Goal: Navigation & Orientation: Find specific page/section

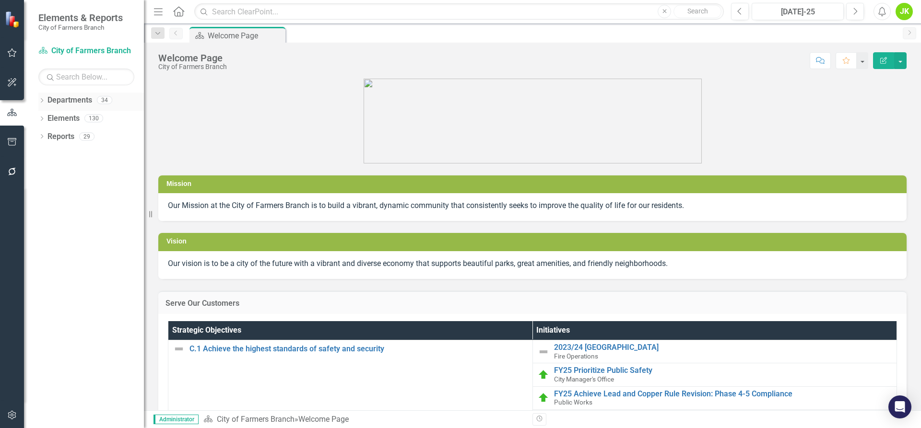
click at [61, 101] on link "Departments" at bounding box center [70, 100] width 45 height 11
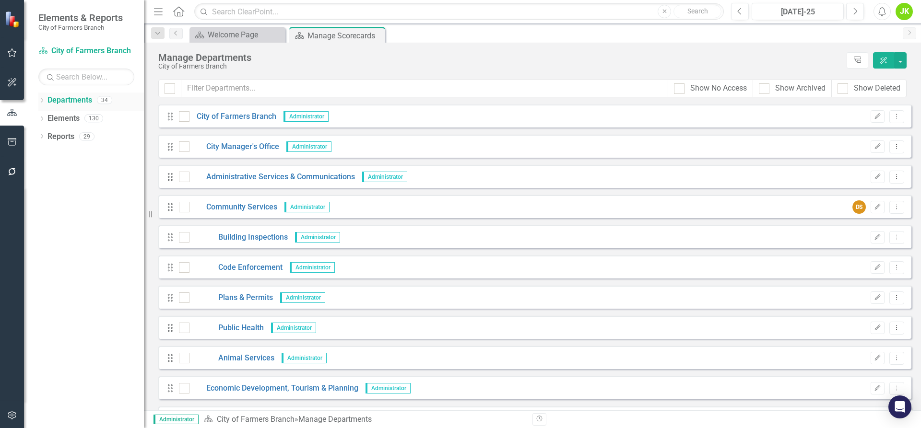
click at [40, 96] on div "Dropdown Departments 34" at bounding box center [91, 102] width 106 height 18
click at [42, 101] on icon "Dropdown" at bounding box center [41, 101] width 7 height 5
click at [48, 115] on div "Dropdown" at bounding box center [46, 119] width 7 height 8
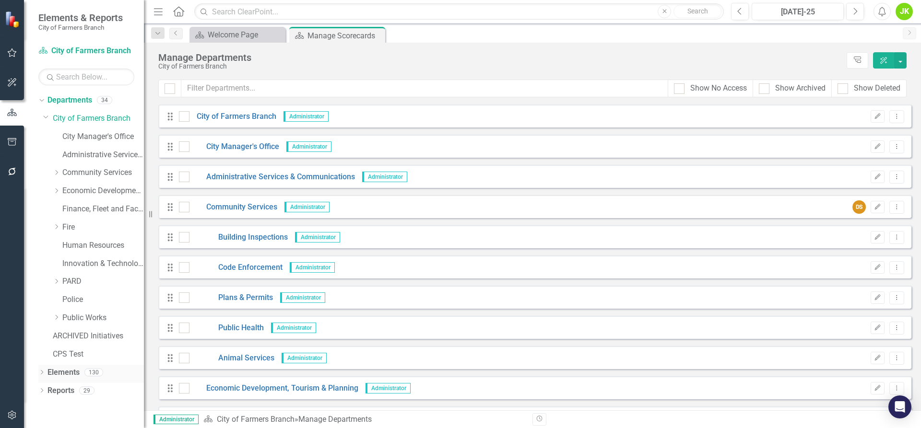
click at [42, 371] on icon "Dropdown" at bounding box center [41, 373] width 7 height 5
click at [79, 298] on link "Police" at bounding box center [103, 300] width 82 height 11
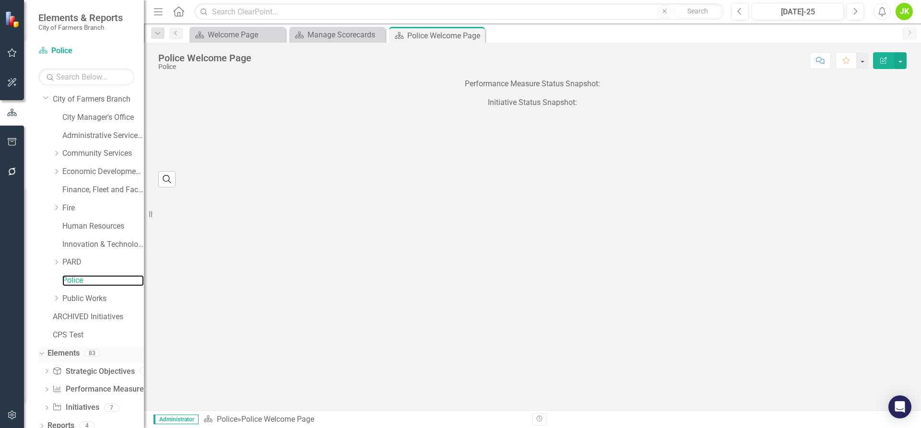
scroll to position [27, 0]
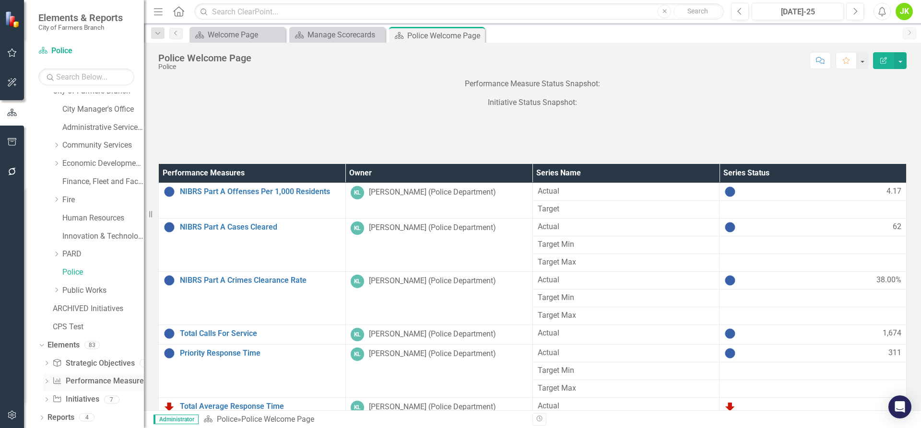
click at [94, 384] on link "Performance Measure Performance Measures" at bounding box center [99, 381] width 95 height 11
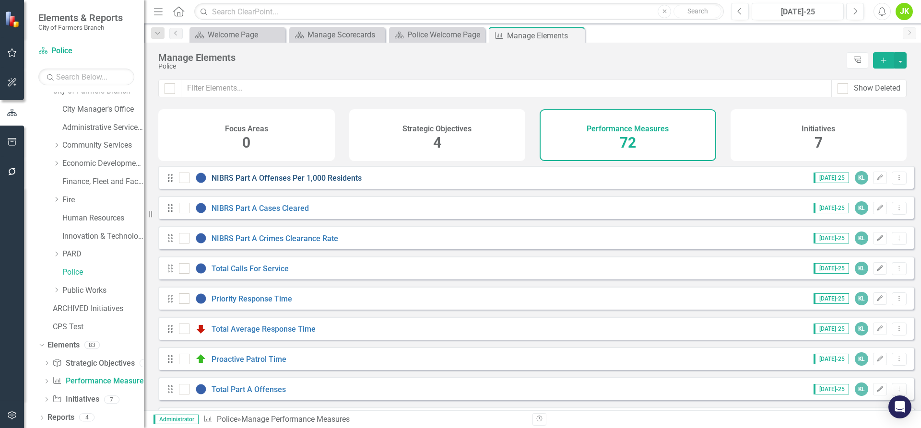
click at [258, 183] on link "NIBRS Part A Offenses Per 1,000 Residents" at bounding box center [287, 178] width 150 height 9
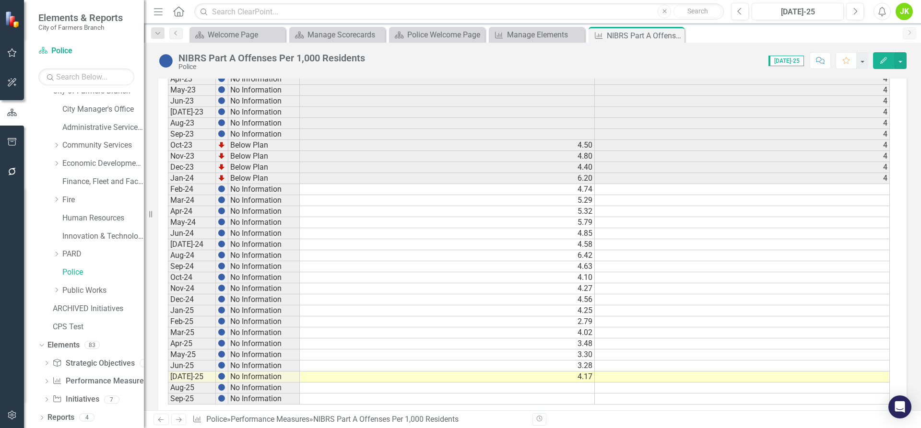
scroll to position [432, 0]
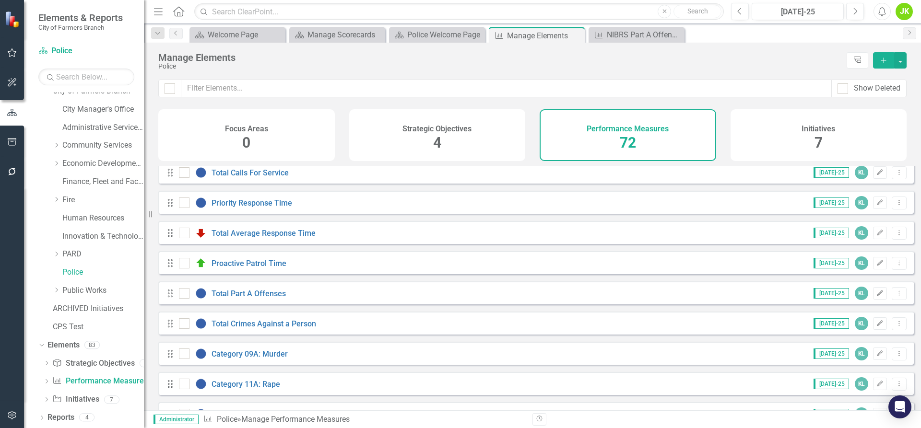
scroll to position [144, 0]
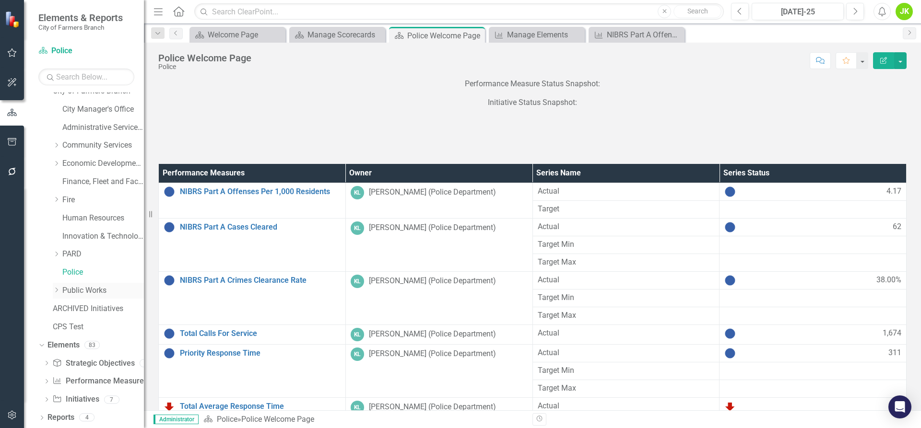
click at [81, 294] on link "Public Works" at bounding box center [103, 290] width 82 height 11
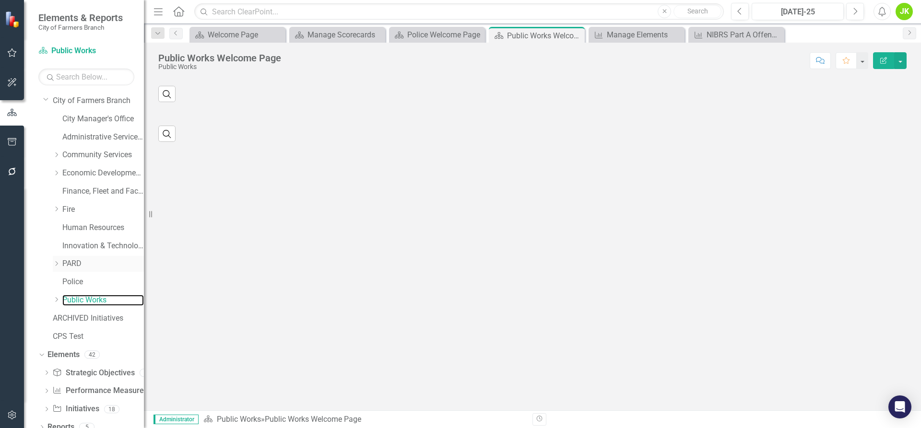
scroll to position [27, 0]
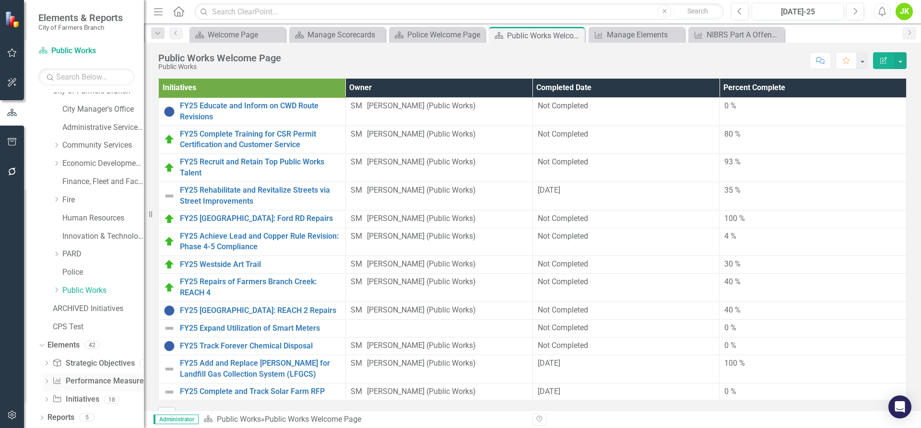
click at [90, 381] on link "Performance Measure Performance Measures" at bounding box center [99, 381] width 95 height 11
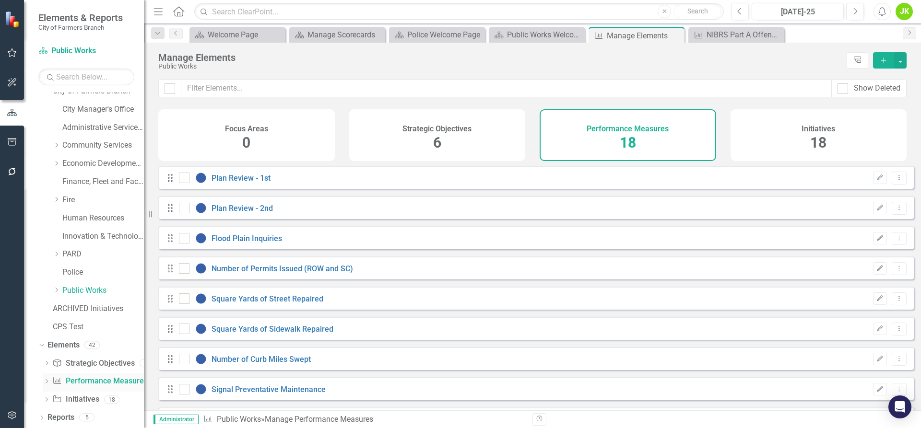
checkbox input "false"
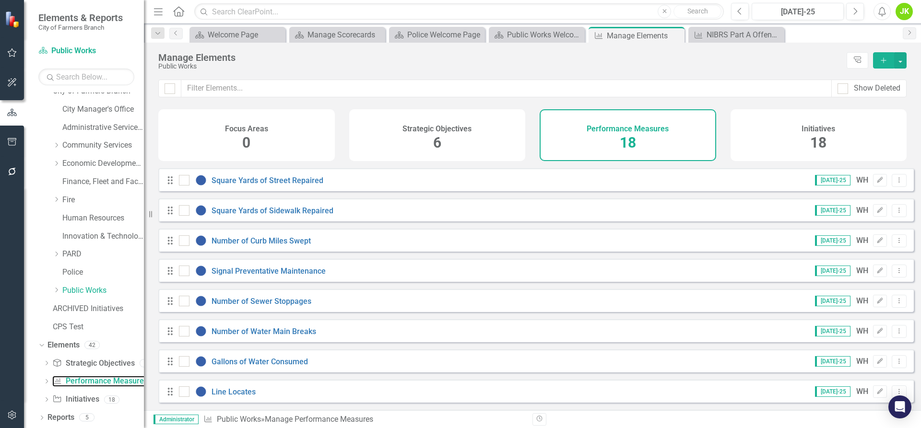
scroll to position [115, 0]
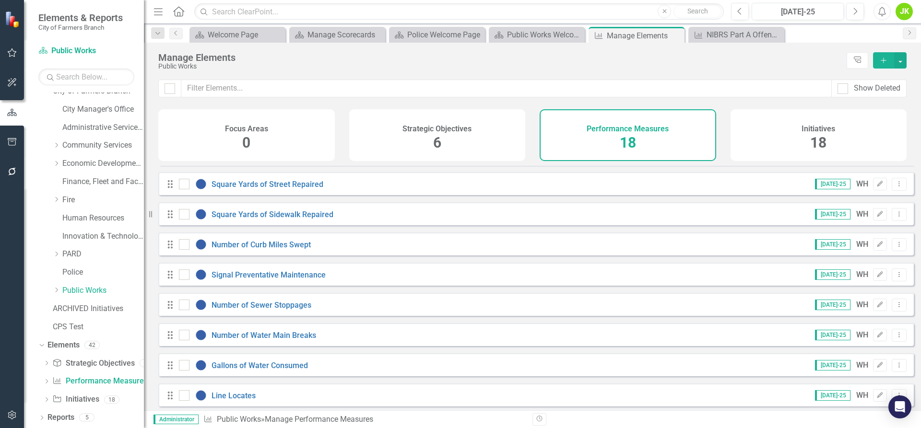
click at [430, 145] on div "Strategic Objectives 6" at bounding box center [437, 135] width 177 height 52
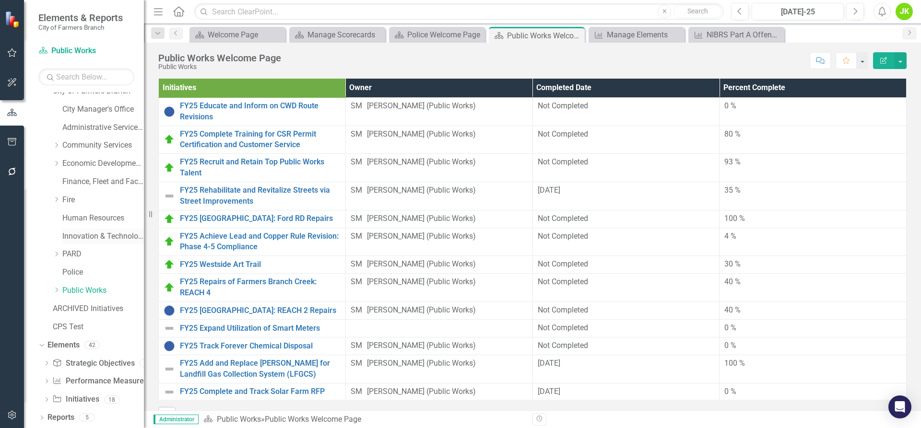
click at [95, 239] on link "Innovation & Technology" at bounding box center [103, 236] width 82 height 11
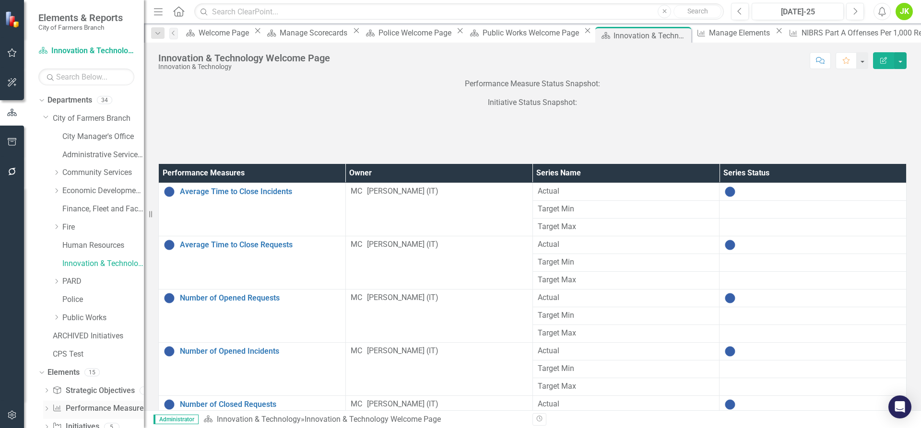
click at [97, 407] on link "Performance Measure Performance Measures" at bounding box center [99, 409] width 95 height 11
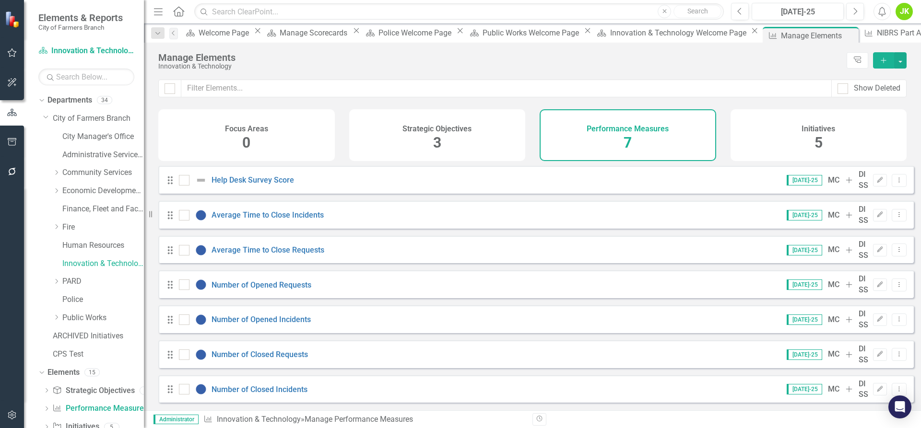
click at [426, 135] on div "Strategic Objectives 3" at bounding box center [437, 135] width 177 height 52
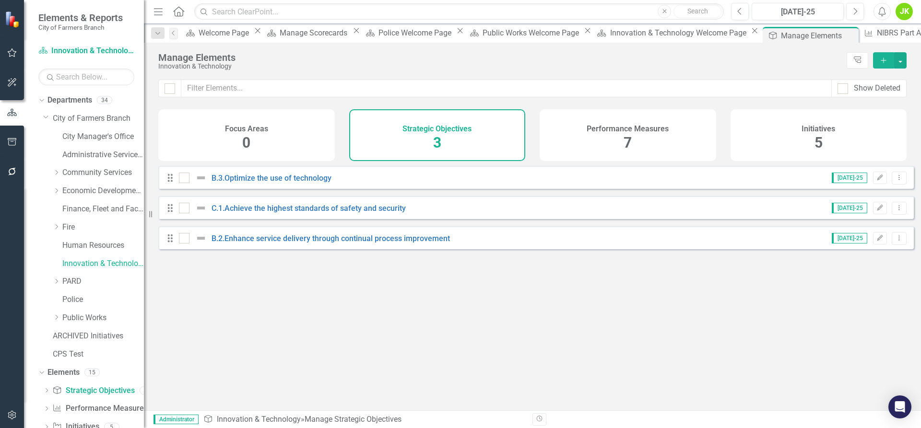
click at [580, 135] on div "Performance Measures 7" at bounding box center [628, 135] width 177 height 52
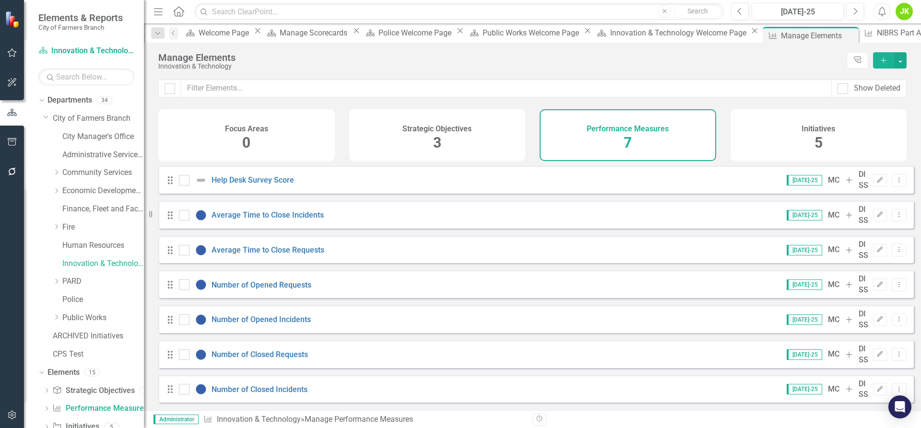
click at [437, 128] on h4 "Strategic Objectives" at bounding box center [437, 129] width 69 height 9
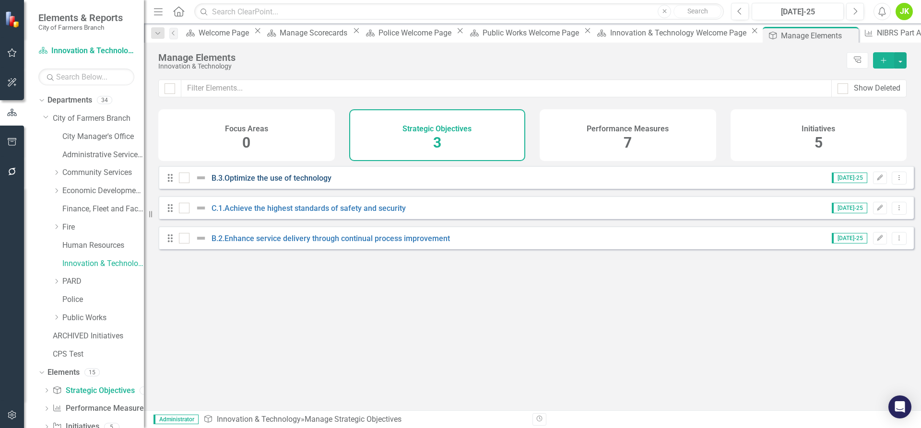
click at [278, 183] on link "B.3.Optimize the use of technology" at bounding box center [272, 178] width 120 height 9
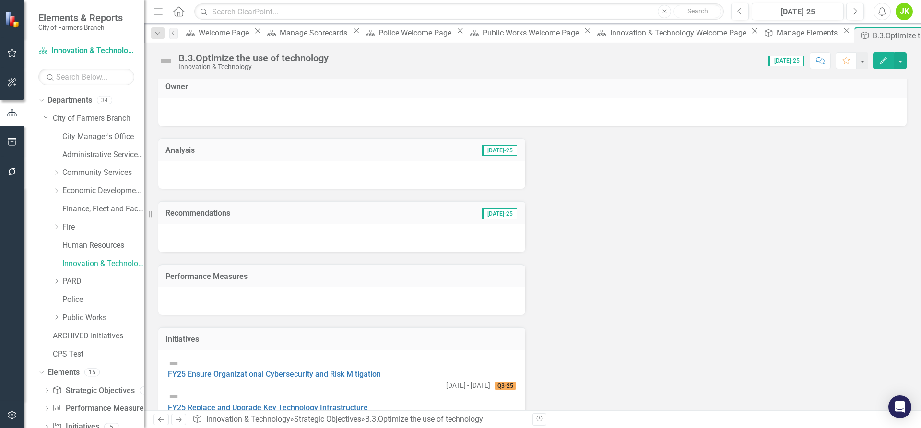
scroll to position [100, 0]
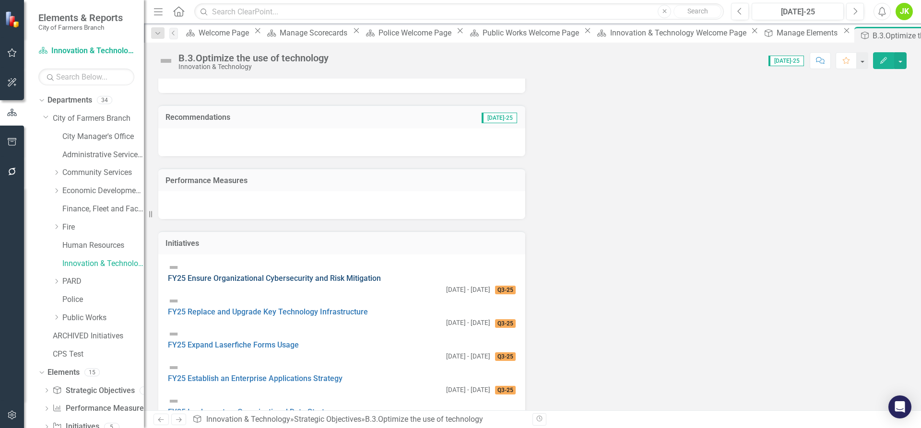
click at [246, 276] on link "FY25 Ensure Organizational Cybersecurity and Risk Mitigation" at bounding box center [274, 278] width 213 height 9
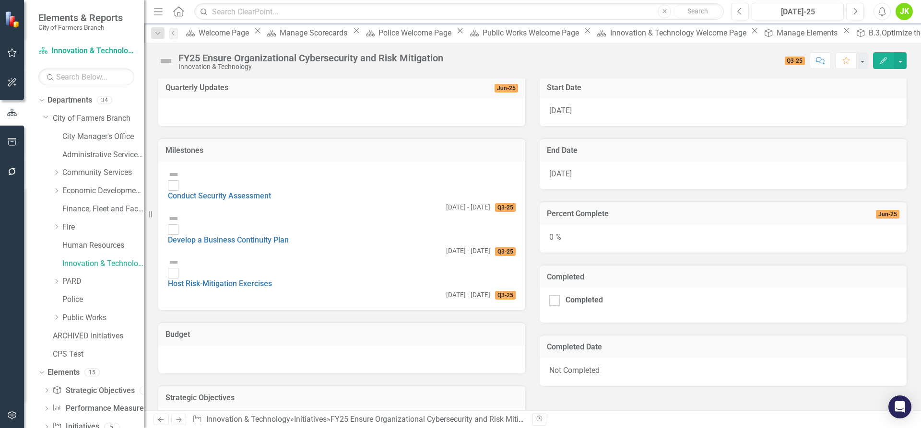
scroll to position [269, 0]
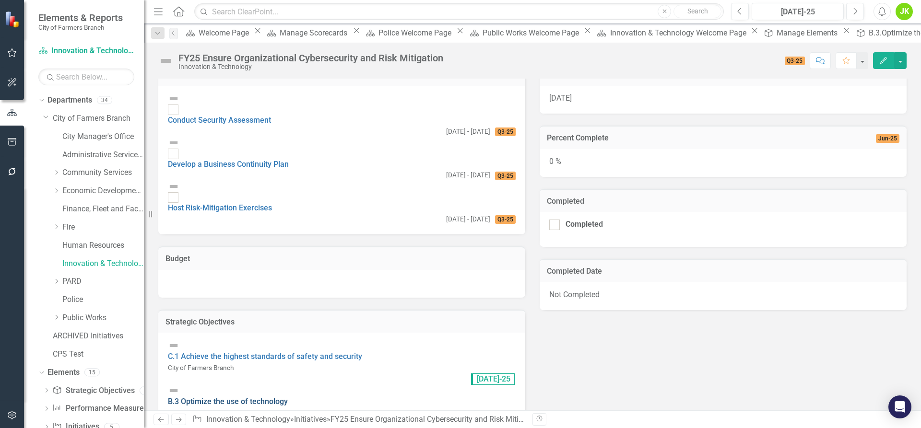
click at [219, 397] on link "B.3 Optimize the use of technology" at bounding box center [228, 401] width 120 height 9
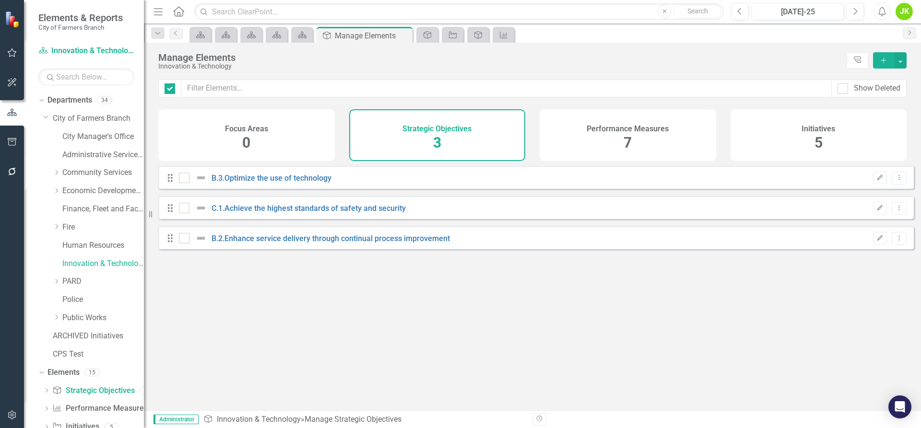
checkbox input "false"
click at [88, 321] on link "Public Works" at bounding box center [103, 318] width 82 height 11
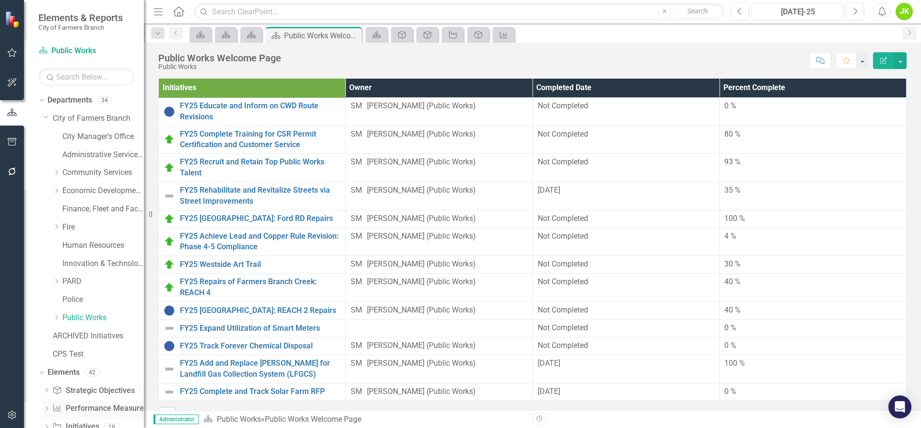
click at [90, 406] on link "Performance Measure Performance Measures" at bounding box center [99, 409] width 95 height 11
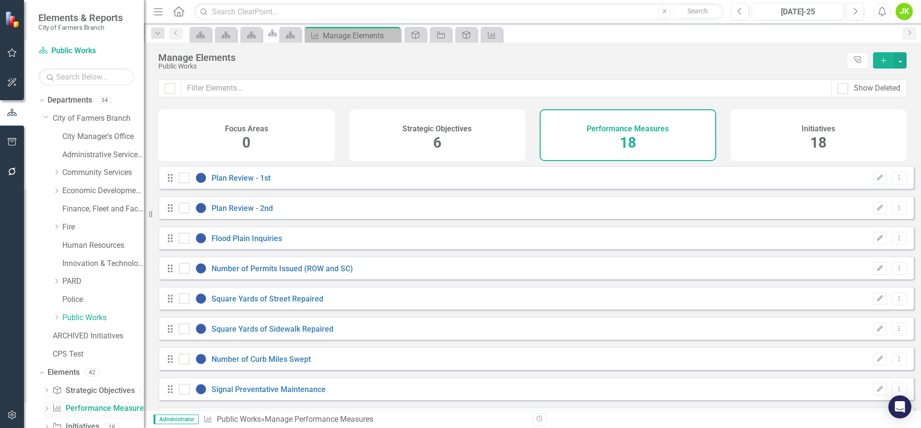
checkbox input "false"
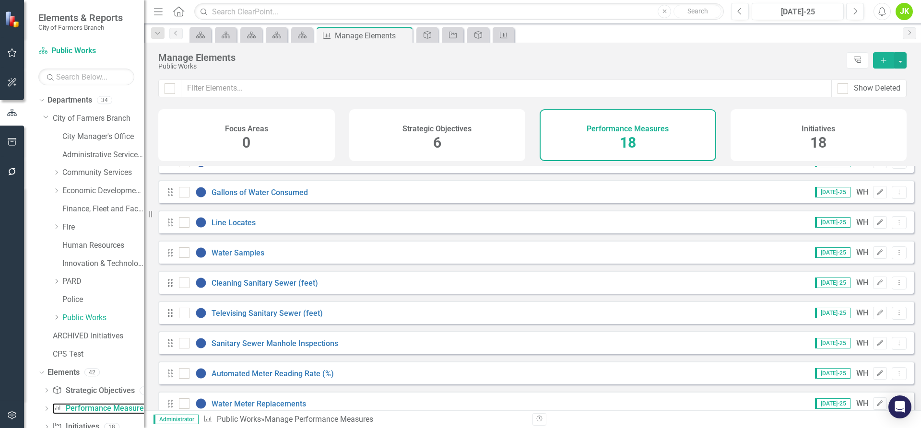
scroll to position [307, 0]
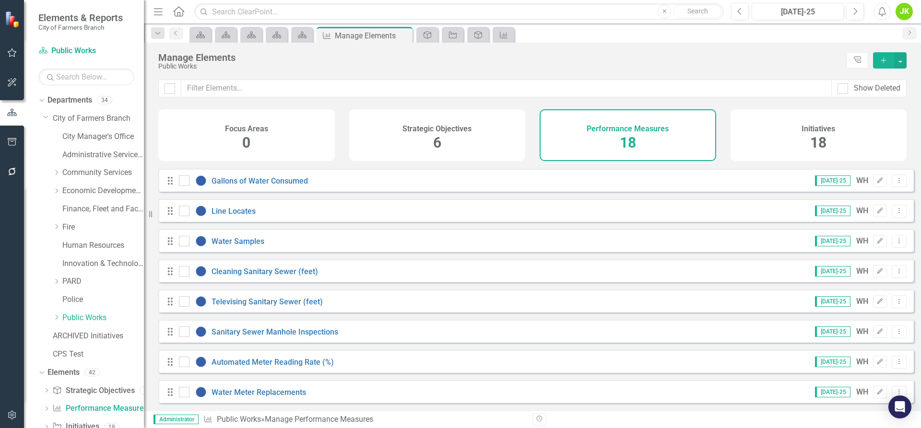
click at [432, 143] on div "Strategic Objectives 6" at bounding box center [437, 135] width 177 height 52
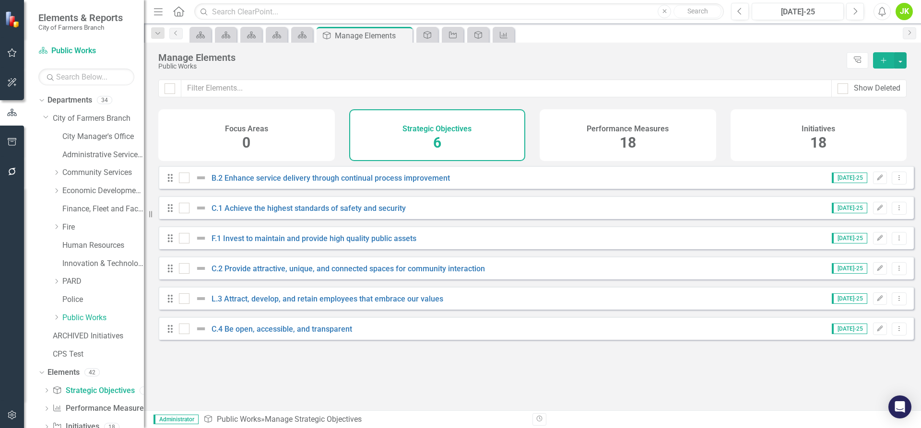
click at [635, 134] on span "18" at bounding box center [628, 142] width 16 height 17
